Goal: Information Seeking & Learning: Check status

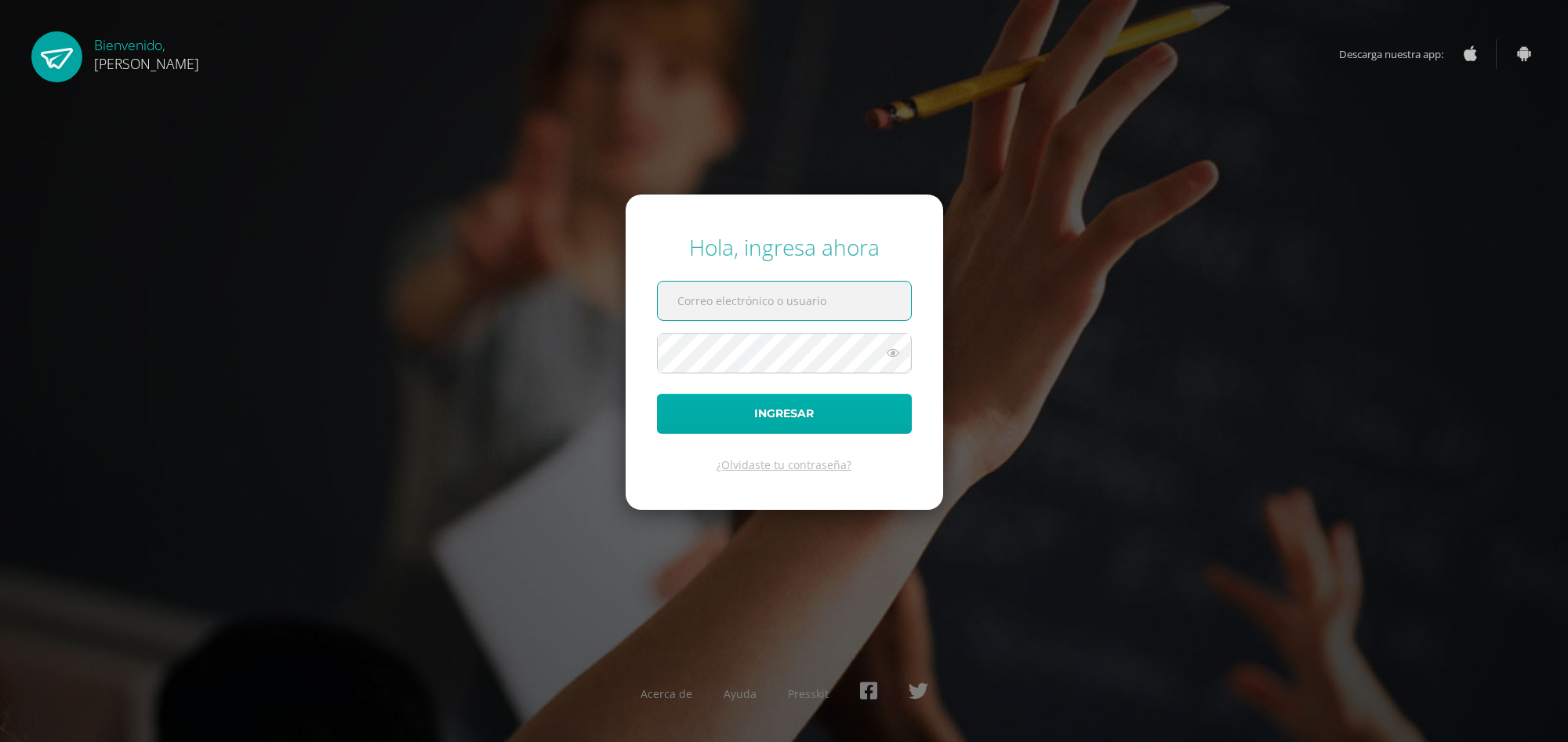
type input "2025019@ps.gt"
click at [758, 424] on button "Ingresar" at bounding box center [784, 413] width 255 height 40
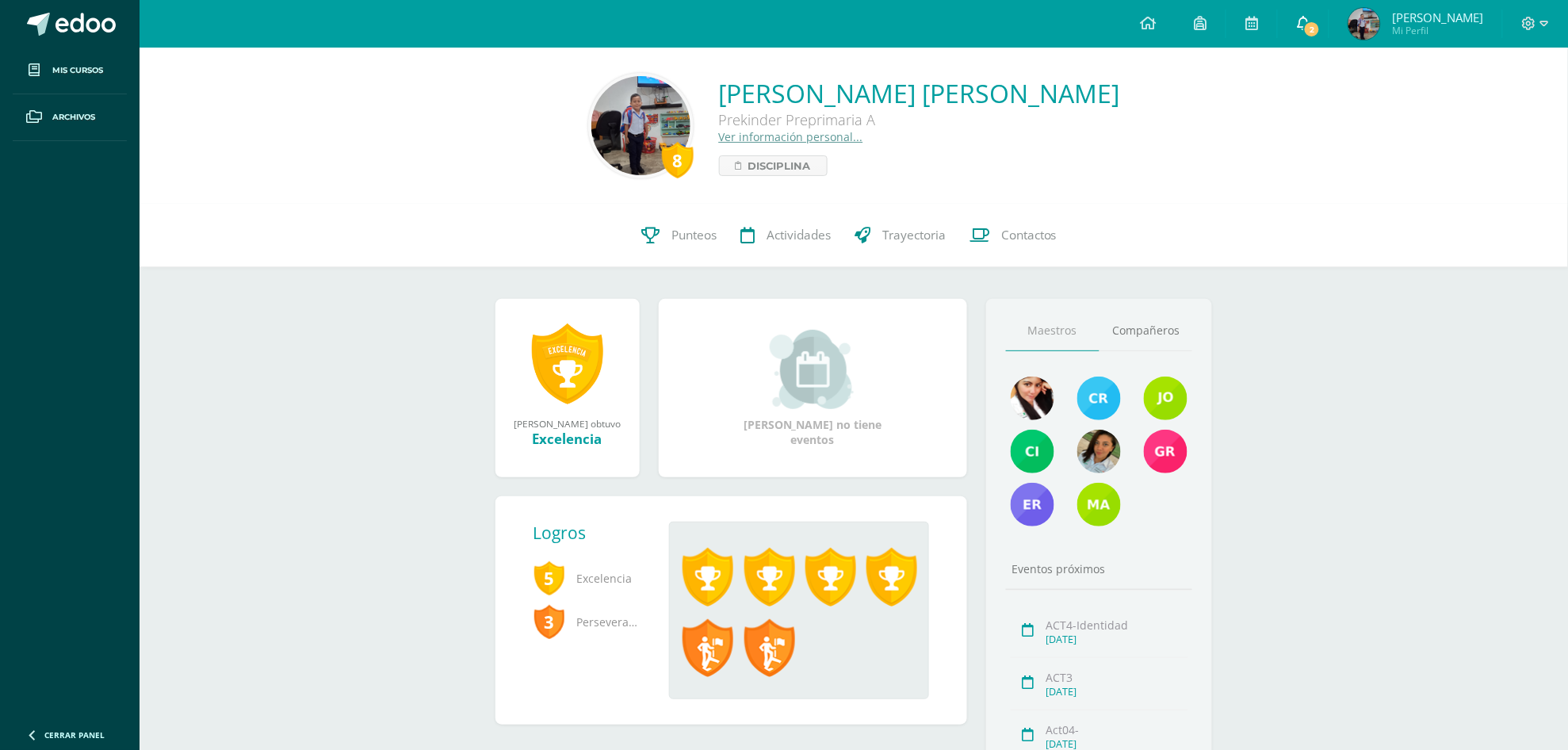
click at [1305, 26] on icon at bounding box center [1303, 22] width 12 height 14
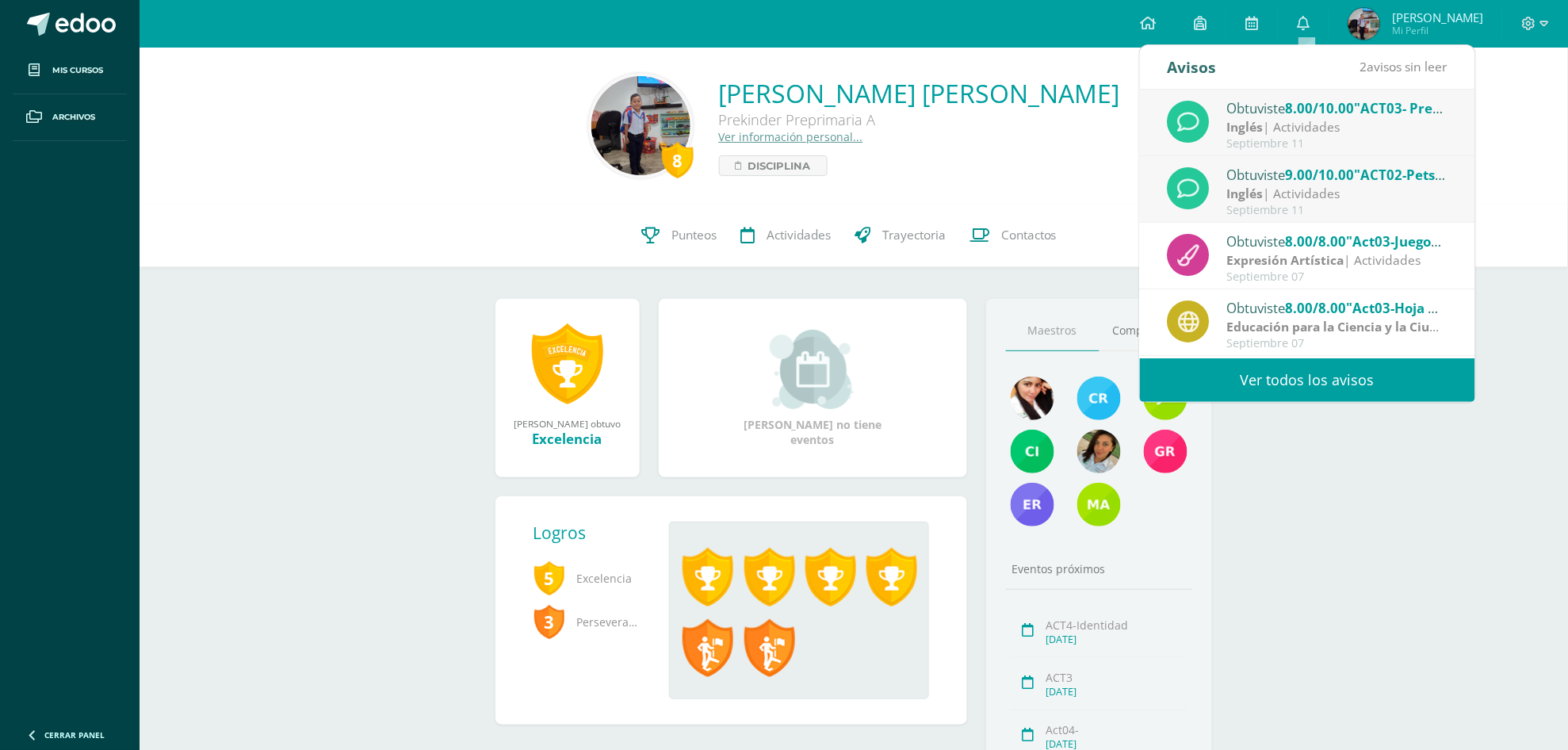
click at [1318, 375] on link "Ver todos los avisos" at bounding box center [1308, 380] width 336 height 43
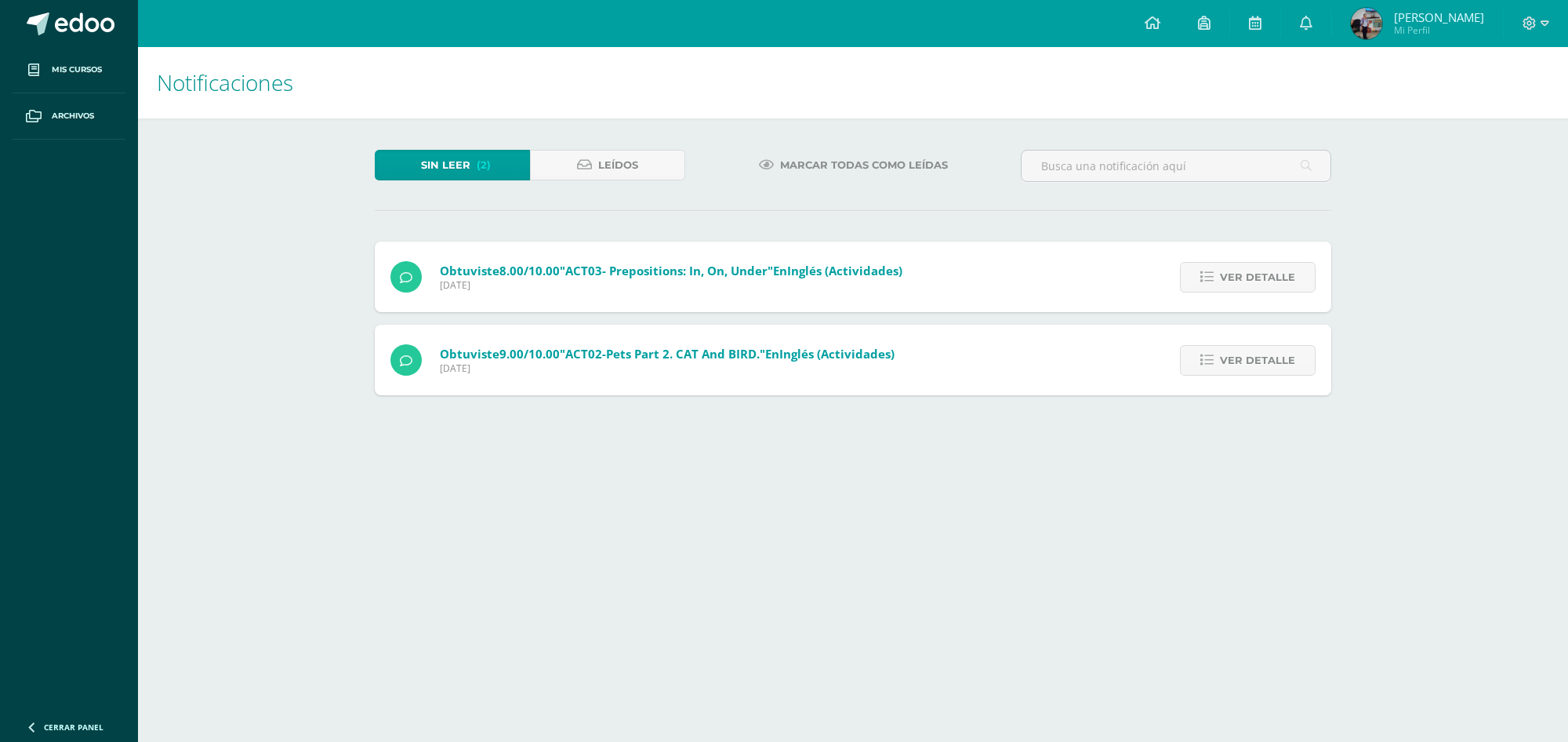
click at [1386, 22] on span "Yael Alessandro Mi Perfil" at bounding box center [1417, 23] width 139 height 32
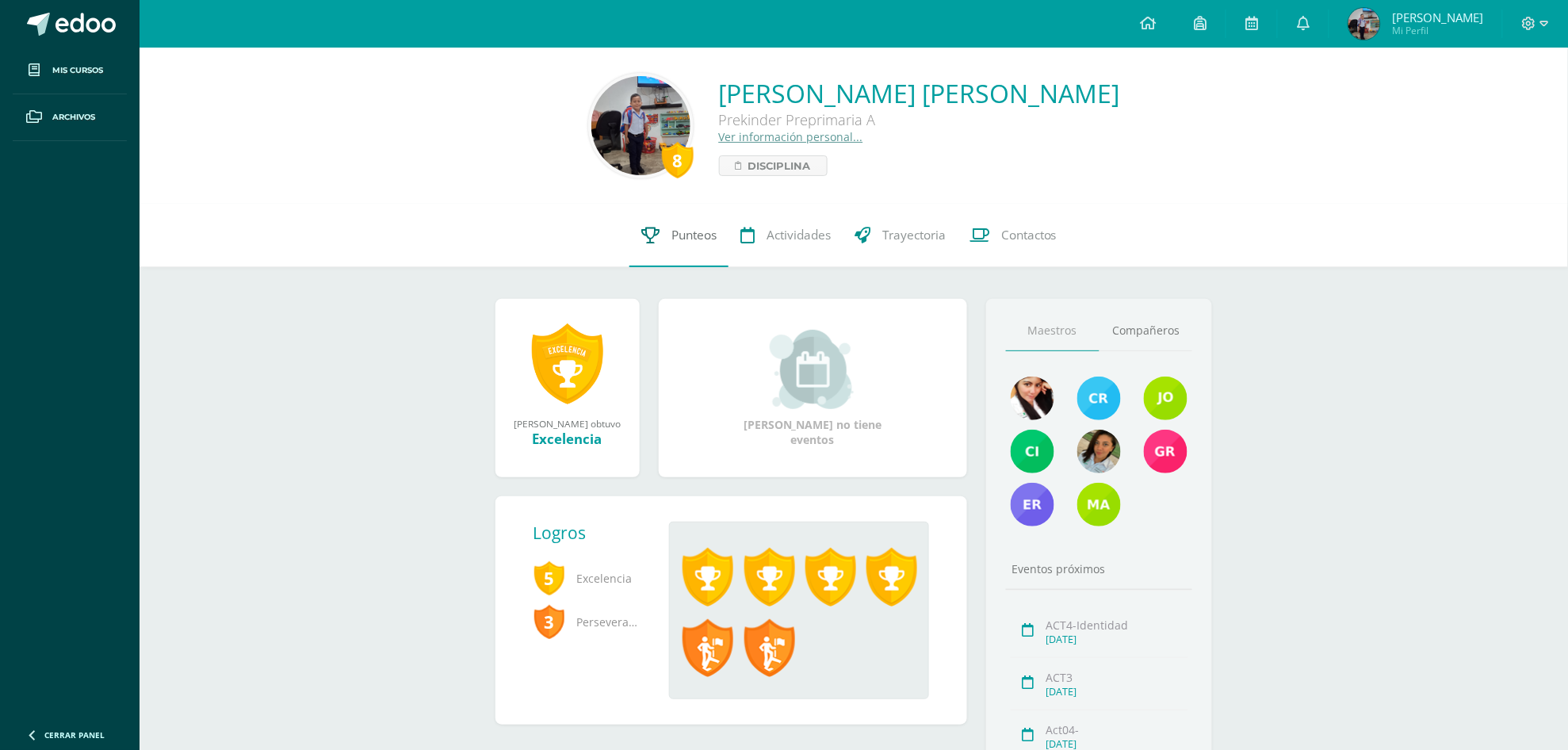
click at [674, 234] on span "Punteos" at bounding box center [693, 235] width 45 height 16
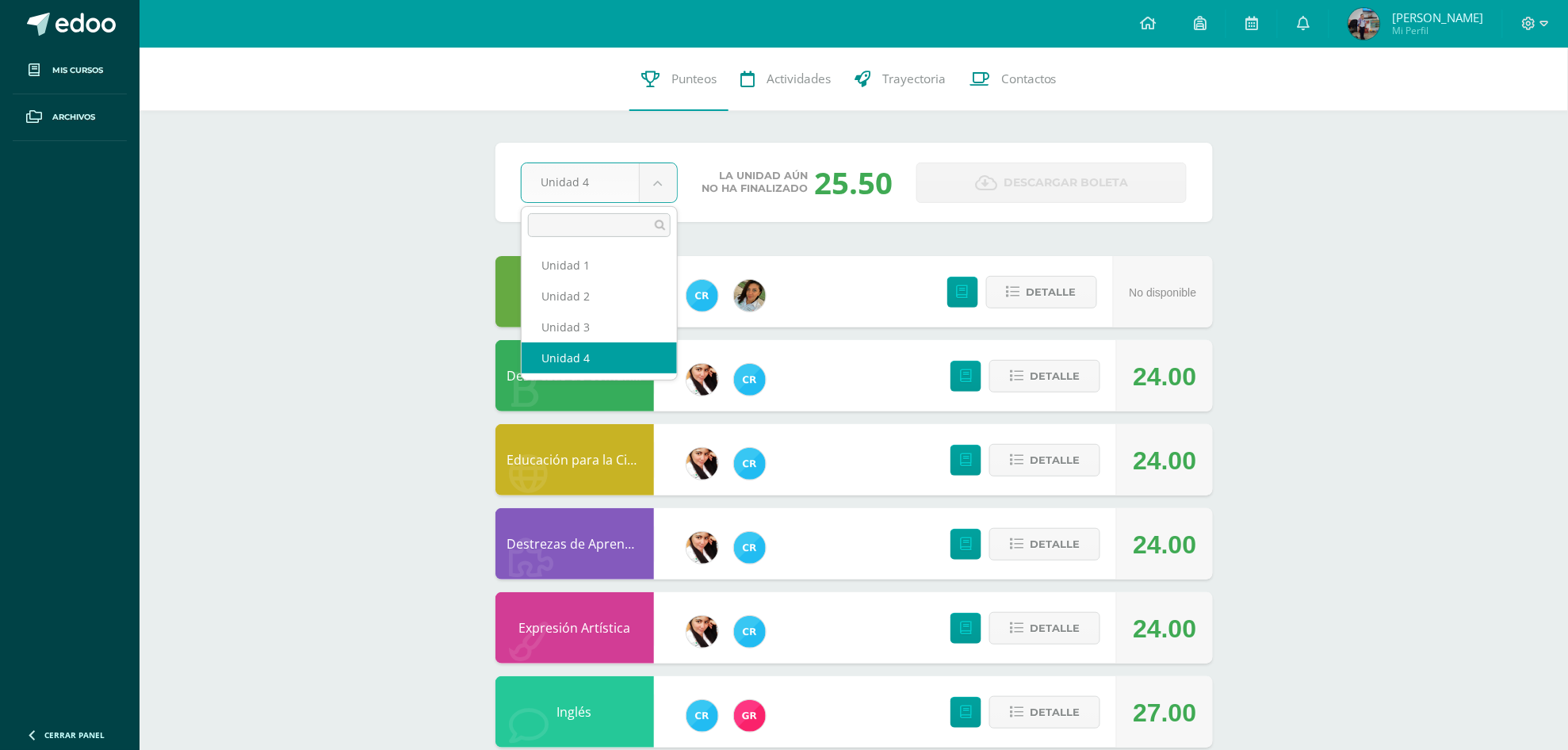
click at [666, 180] on body "Mis cursos Archivos Cerrar panel Comprensión lectora Prekinder Preprimaria "A" …" at bounding box center [784, 431] width 1568 height 864
select select "Unidad 3"
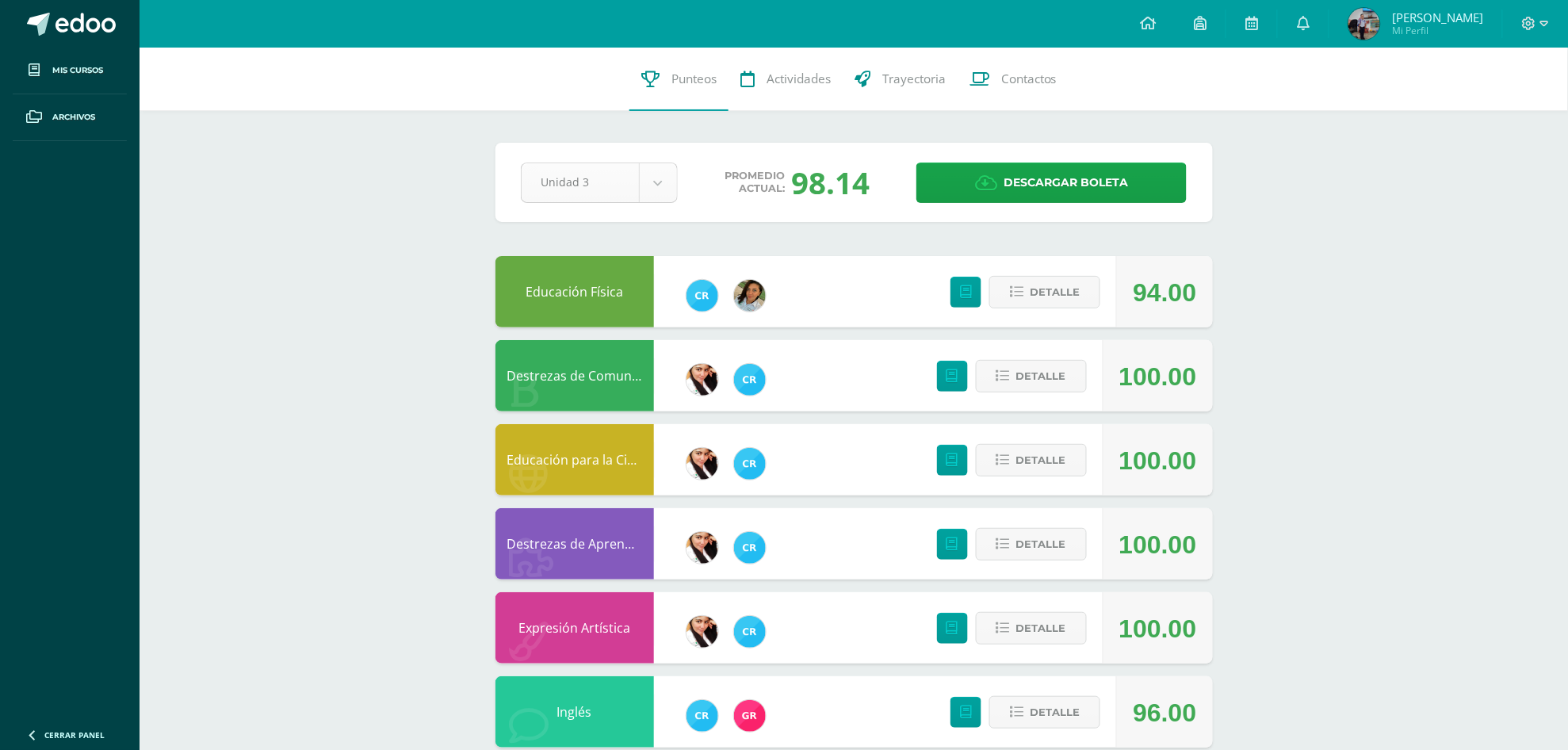
click at [651, 187] on body "Mis cursos Archivos Cerrar panel Comprensión lectora Prekinder Preprimaria "A" …" at bounding box center [784, 431] width 1568 height 864
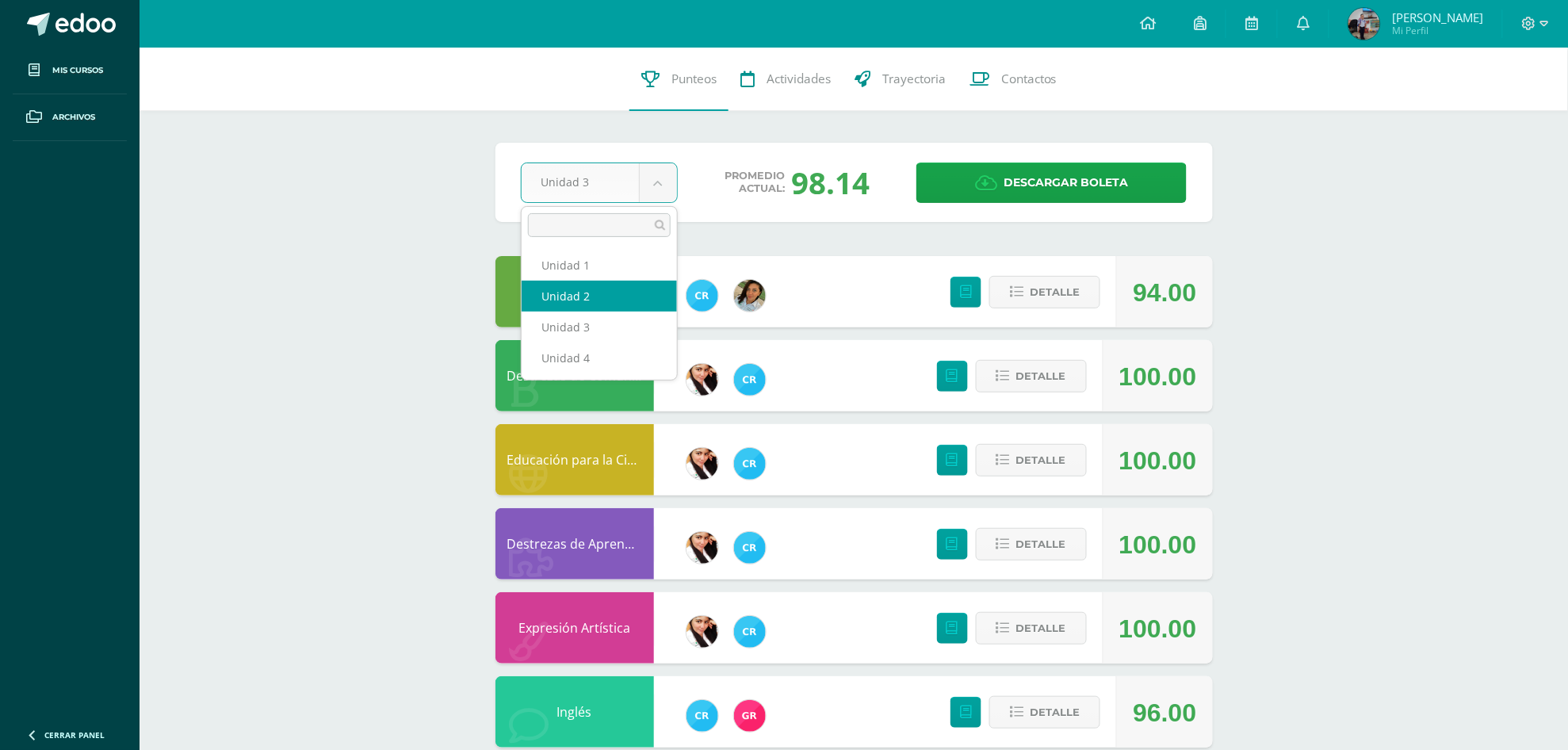
select select "Unidad 2"
click at [654, 179] on body "Mis cursos Archivos Cerrar panel Comprensión lectora Prekinder Preprimaria "A" …" at bounding box center [784, 431] width 1568 height 864
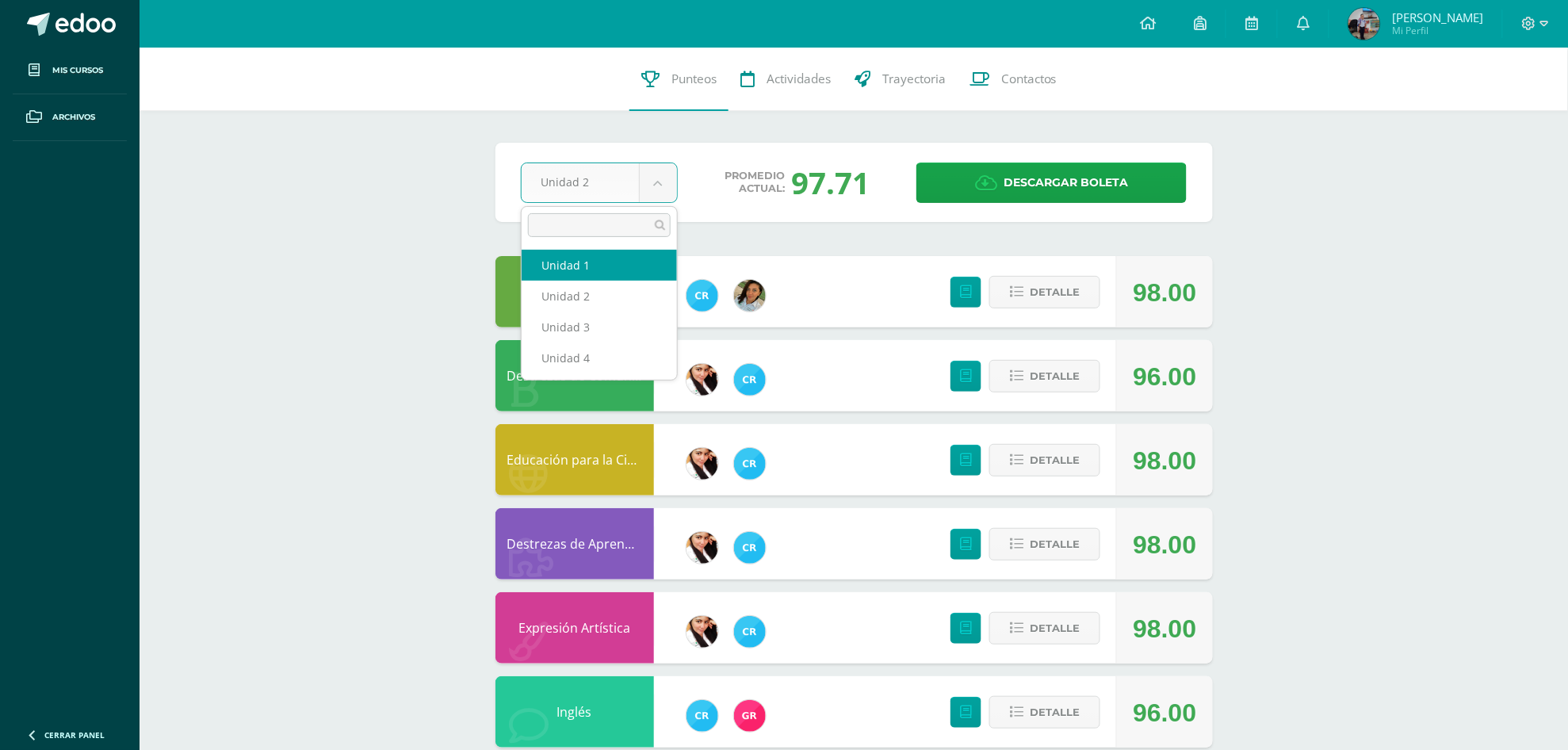
select select "Unidad 1"
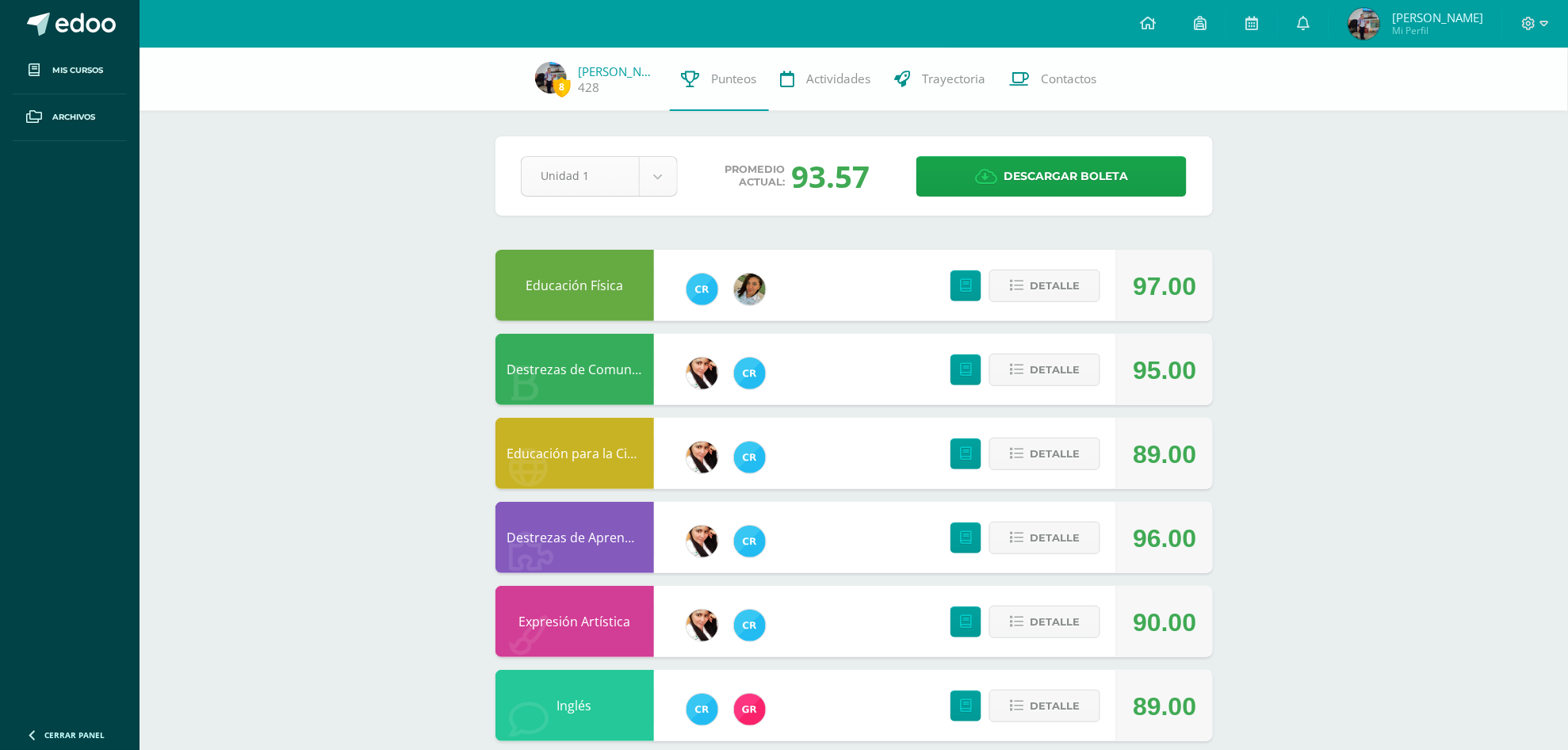
click at [654, 173] on body "Mis cursos Archivos Cerrar panel Comprensión lectora Prekinder Preprimaria "A" …" at bounding box center [784, 428] width 1568 height 857
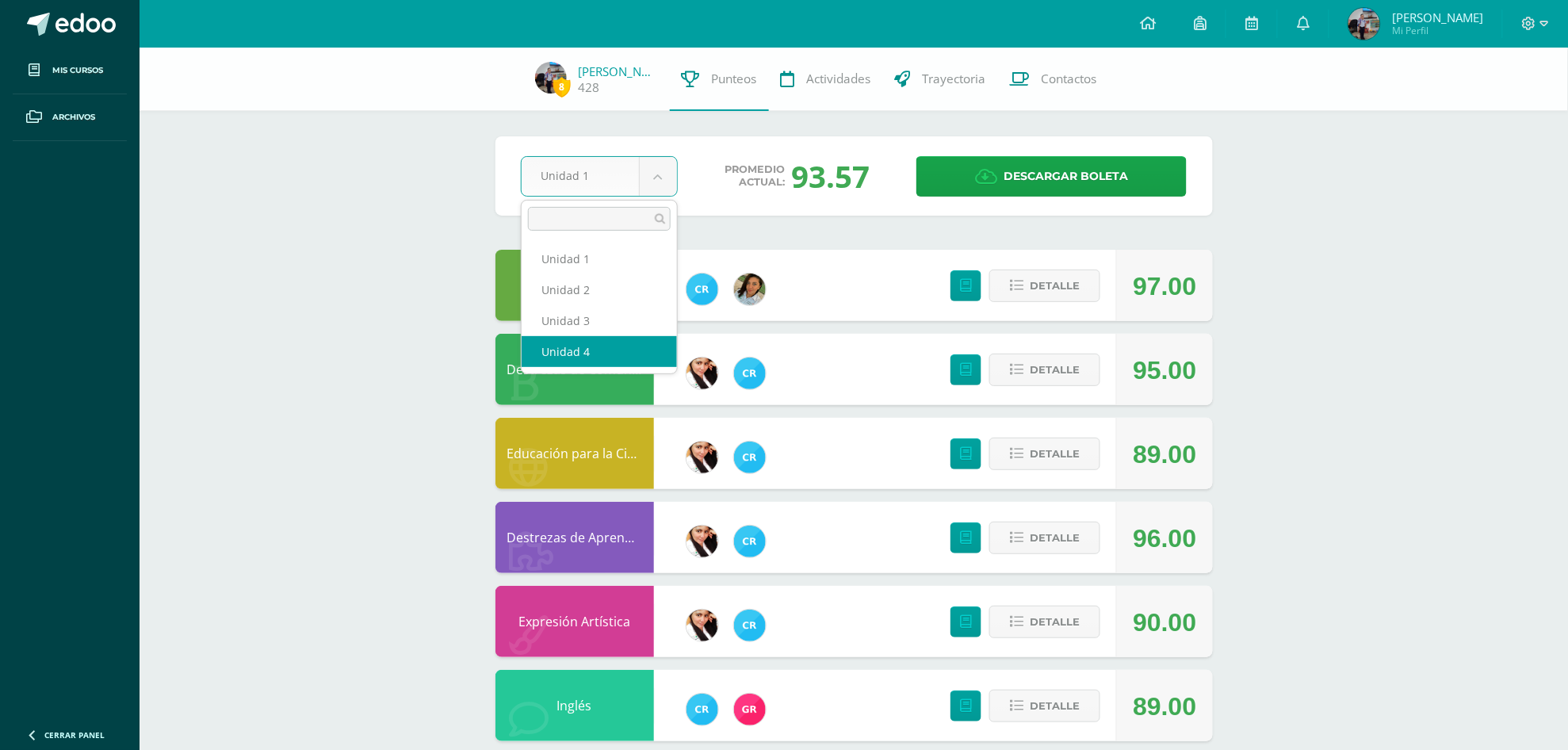
select select "Unidad 4"
